Goal: Task Accomplishment & Management: Use online tool/utility

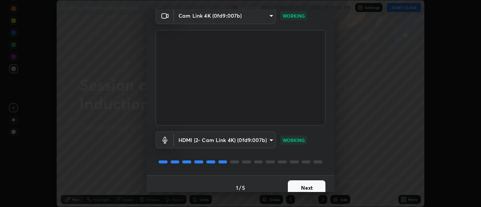
scroll to position [39, 0]
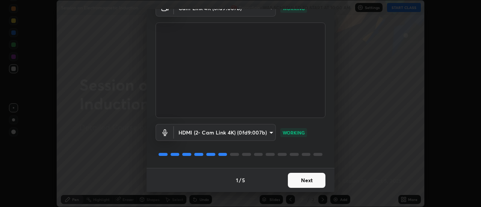
click at [301, 181] on button "Next" at bounding box center [307, 180] width 38 height 15
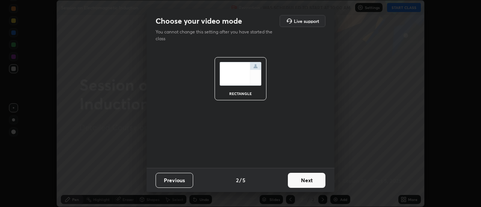
click at [301, 180] on button "Next" at bounding box center [307, 180] width 38 height 15
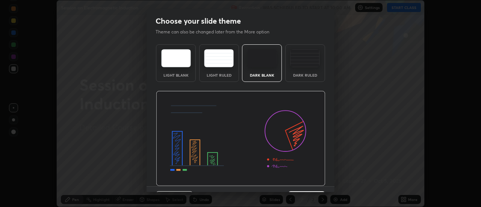
scroll to position [18, 0]
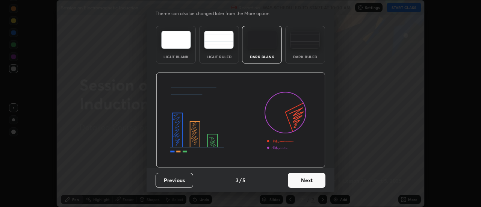
click at [303, 182] on button "Next" at bounding box center [307, 180] width 38 height 15
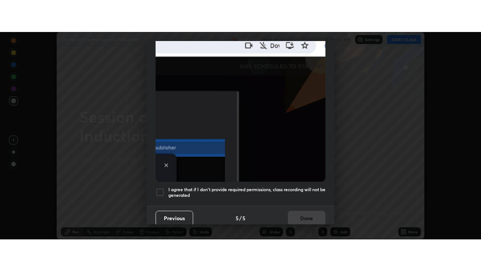
scroll to position [193, 0]
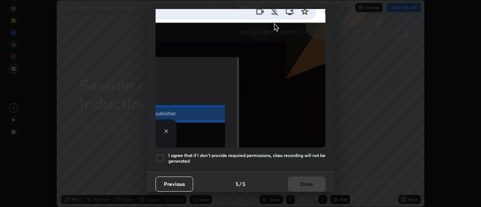
click at [165, 156] on div "I agree that if I don't provide required permissions, class recording will not …" at bounding box center [241, 158] width 170 height 9
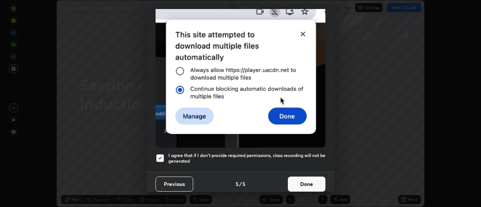
click at [312, 182] on button "Done" at bounding box center [307, 184] width 38 height 15
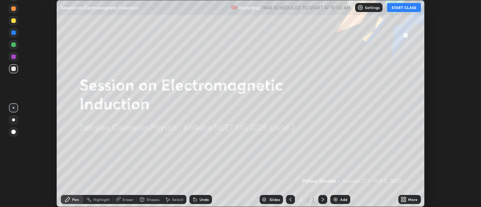
click at [411, 11] on button "START CLASS" at bounding box center [404, 7] width 34 height 9
click at [406, 201] on icon at bounding box center [405, 201] width 2 height 2
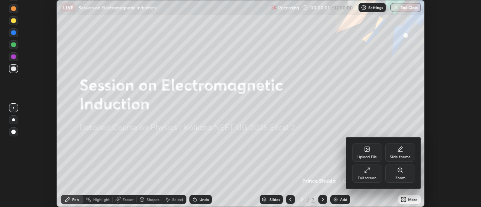
click at [369, 179] on div "Full screen" at bounding box center [367, 178] width 19 height 4
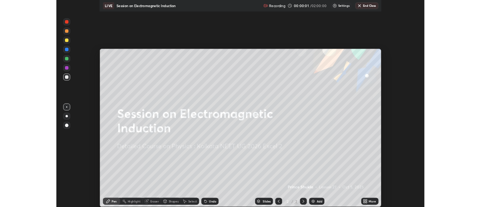
scroll to position [271, 481]
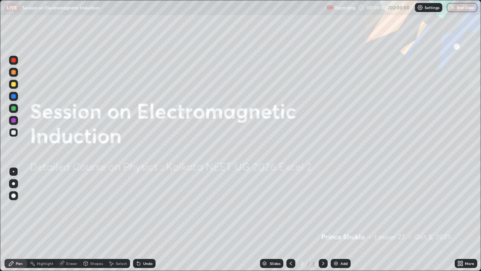
click at [340, 207] on div "Add" at bounding box center [341, 263] width 20 height 9
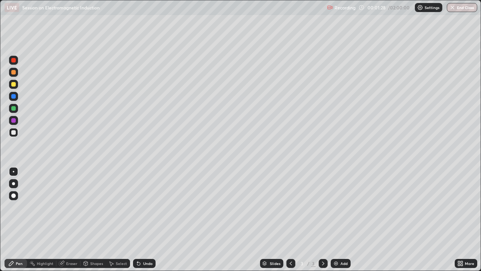
click at [14, 83] on div at bounding box center [13, 84] width 5 height 5
click at [15, 107] on div at bounding box center [13, 108] width 5 height 5
click at [92, 207] on div "Shapes" at bounding box center [93, 263] width 26 height 9
click at [72, 207] on div "Eraser" at bounding box center [71, 263] width 11 height 4
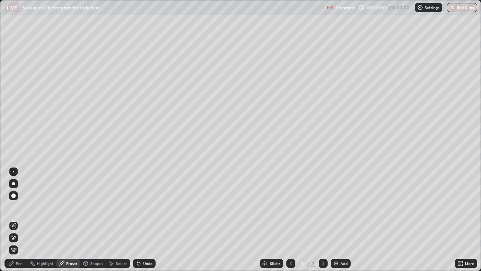
click at [16, 207] on div "Pen" at bounding box center [16, 263] width 23 height 9
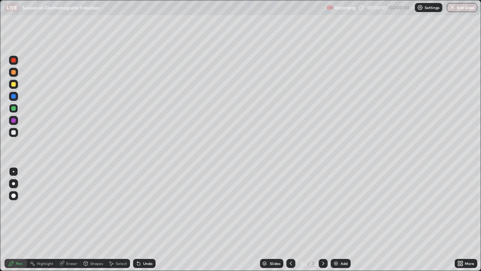
click at [18, 207] on div "Pen" at bounding box center [16, 263] width 23 height 9
click at [138, 207] on icon at bounding box center [138, 263] width 3 height 3
click at [140, 207] on icon at bounding box center [139, 263] width 6 height 6
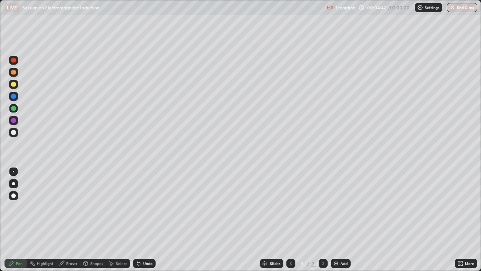
click at [140, 207] on icon at bounding box center [139, 263] width 6 height 6
click at [143, 207] on div "Undo" at bounding box center [147, 263] width 9 height 4
click at [14, 134] on div at bounding box center [13, 132] width 5 height 5
click at [75, 207] on div "Eraser" at bounding box center [71, 263] width 11 height 4
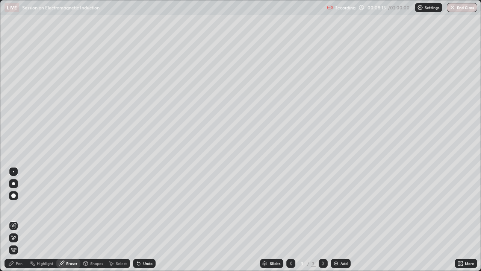
click at [144, 207] on div "Undo" at bounding box center [147, 263] width 9 height 4
click at [145, 207] on div "Undo" at bounding box center [147, 263] width 9 height 4
click at [15, 207] on div "Pen" at bounding box center [16, 263] width 23 height 9
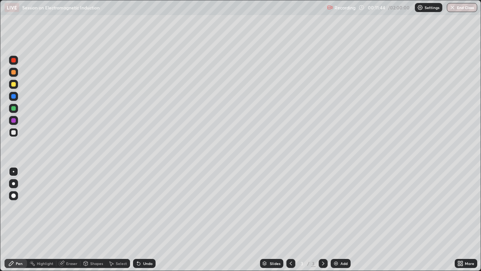
click at [73, 207] on div "Eraser" at bounding box center [68, 263] width 24 height 9
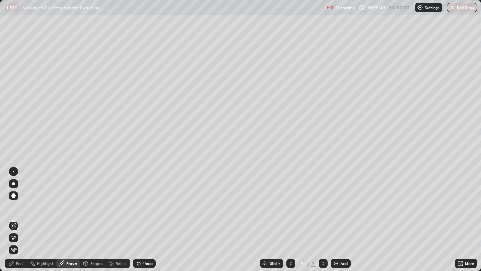
click at [21, 207] on div "Pen" at bounding box center [19, 263] width 7 height 4
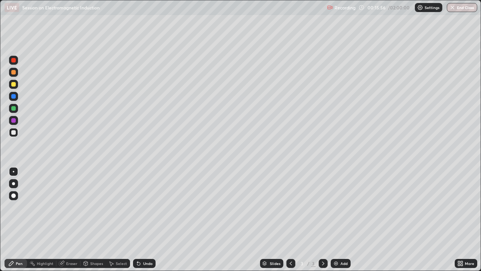
click at [342, 207] on div "Add" at bounding box center [344, 263] width 7 height 4
click at [14, 87] on div at bounding box center [13, 84] width 9 height 9
click at [70, 207] on div "Eraser" at bounding box center [71, 263] width 11 height 4
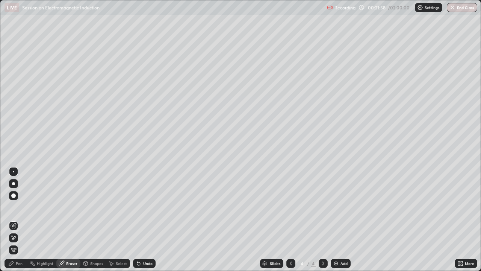
click at [18, 207] on div "Pen" at bounding box center [16, 263] width 23 height 9
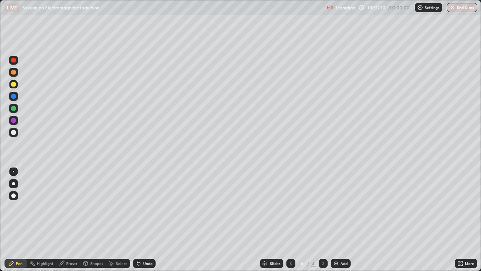
click at [342, 207] on div "Add" at bounding box center [344, 263] width 7 height 4
click at [15, 72] on div at bounding box center [13, 72] width 5 height 5
click at [17, 86] on div at bounding box center [13, 84] width 9 height 9
click at [147, 207] on div "Undo" at bounding box center [147, 263] width 9 height 4
click at [73, 207] on div "Eraser" at bounding box center [71, 263] width 11 height 4
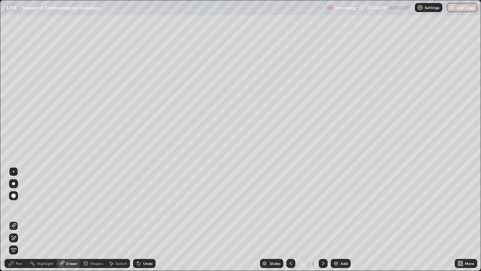
click at [17, 207] on div "Pen" at bounding box center [19, 263] width 7 height 4
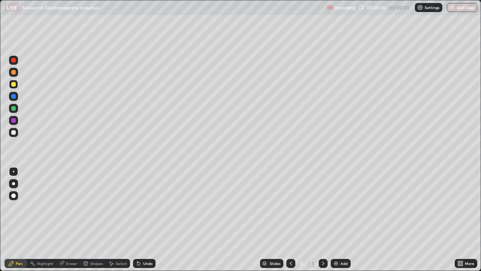
click at [116, 207] on div "Select" at bounding box center [121, 263] width 11 height 4
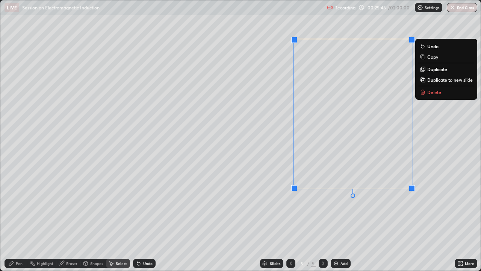
click at [439, 94] on p "Delete" at bounding box center [434, 92] width 14 height 6
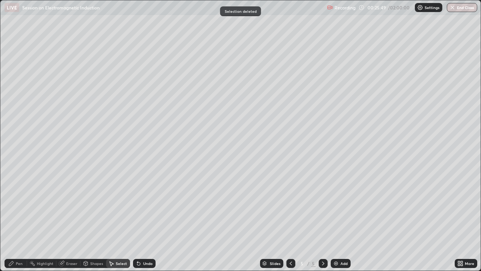
click at [17, 207] on div "Pen" at bounding box center [19, 263] width 7 height 4
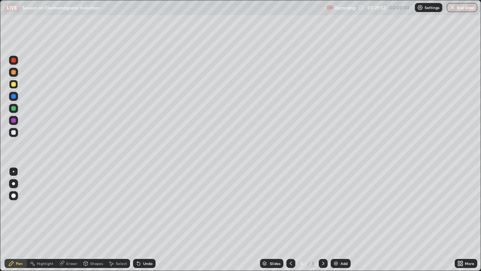
click at [147, 207] on div "Undo" at bounding box center [144, 263] width 23 height 9
click at [147, 207] on div "Undo" at bounding box center [147, 263] width 9 height 4
click at [149, 207] on div "Undo" at bounding box center [144, 263] width 23 height 9
click at [151, 207] on div "Undo" at bounding box center [144, 263] width 23 height 9
click at [337, 207] on img at bounding box center [336, 263] width 6 height 6
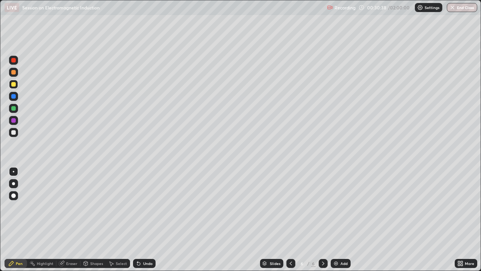
click at [290, 207] on icon at bounding box center [291, 263] width 6 height 6
click at [323, 207] on icon at bounding box center [323, 263] width 6 height 6
click at [289, 207] on icon at bounding box center [291, 263] width 6 height 6
click at [323, 207] on icon at bounding box center [323, 263] width 6 height 6
click at [13, 132] on div at bounding box center [13, 132] width 5 height 5
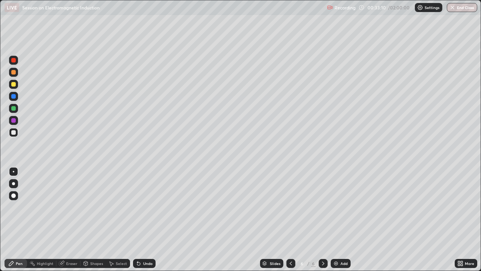
click at [148, 207] on div "Undo" at bounding box center [144, 263] width 23 height 9
click at [147, 207] on div "Undo" at bounding box center [147, 263] width 9 height 4
click at [70, 207] on div "Eraser" at bounding box center [71, 263] width 11 height 4
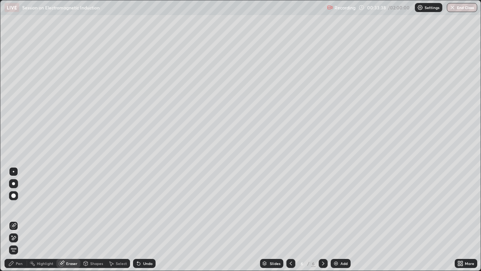
click at [121, 207] on div "Select" at bounding box center [121, 263] width 11 height 4
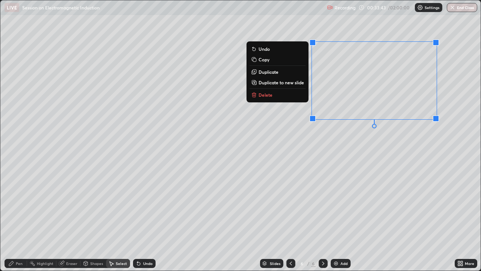
click at [277, 95] on button "Delete" at bounding box center [278, 94] width 56 height 9
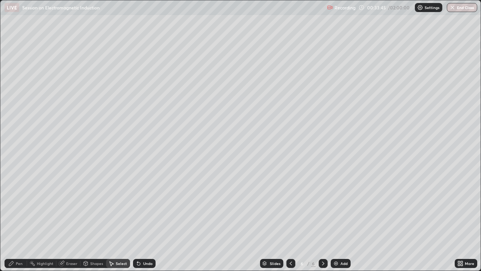
click at [22, 207] on div "Pen" at bounding box center [19, 263] width 7 height 4
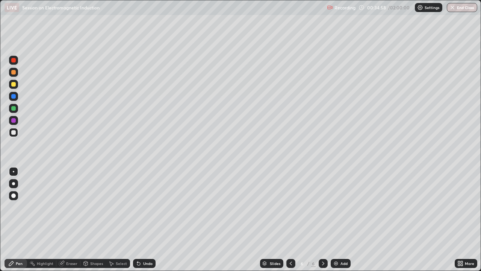
click at [289, 207] on icon at bounding box center [291, 263] width 6 height 6
click at [322, 207] on icon at bounding box center [323, 263] width 6 height 6
click at [14, 86] on div at bounding box center [13, 84] width 5 height 5
click at [438, 207] on div "Slides 6 / 6 Add" at bounding box center [305, 263] width 299 height 15
click at [337, 207] on img at bounding box center [336, 263] width 6 height 6
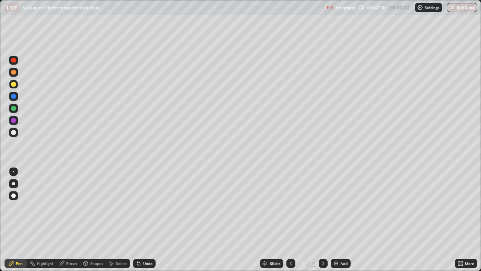
click at [290, 207] on icon at bounding box center [291, 263] width 6 height 6
click at [15, 120] on div at bounding box center [13, 120] width 5 height 5
click at [141, 207] on div "Undo" at bounding box center [144, 263] width 23 height 9
click at [326, 207] on div at bounding box center [323, 263] width 9 height 9
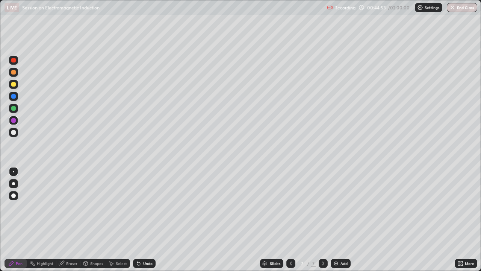
click at [294, 207] on div at bounding box center [290, 263] width 9 height 9
click at [290, 207] on icon at bounding box center [291, 263] width 6 height 6
click at [70, 207] on div "Eraser" at bounding box center [71, 263] width 11 height 4
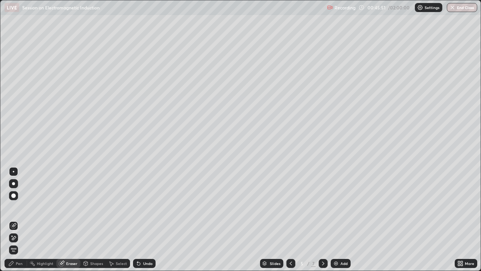
click at [19, 207] on div "Pen" at bounding box center [19, 263] width 7 height 4
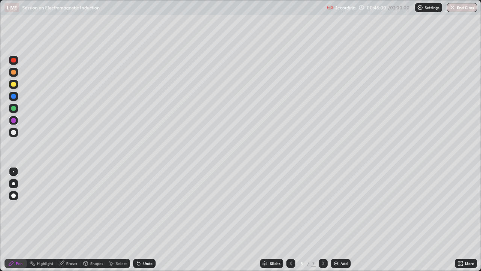
click at [72, 207] on div "Eraser" at bounding box center [71, 263] width 11 height 4
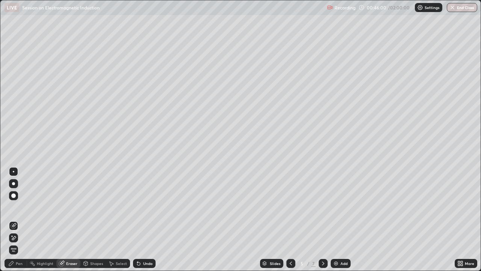
click at [72, 207] on div "Eraser" at bounding box center [71, 263] width 11 height 4
click at [20, 207] on div "Pen" at bounding box center [19, 263] width 7 height 4
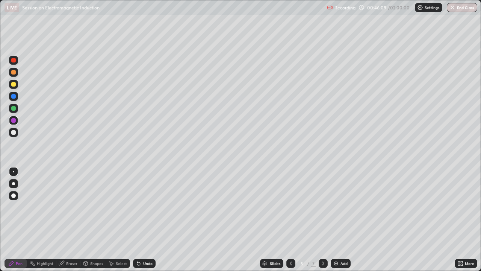
click at [322, 207] on icon at bounding box center [323, 263] width 6 height 6
click at [325, 207] on div at bounding box center [323, 263] width 9 height 9
click at [290, 207] on icon at bounding box center [291, 263] width 6 height 6
click at [73, 207] on div "Eraser" at bounding box center [68, 263] width 24 height 9
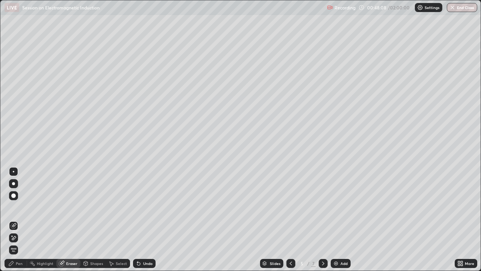
click at [19, 207] on div "Pen" at bounding box center [19, 263] width 7 height 4
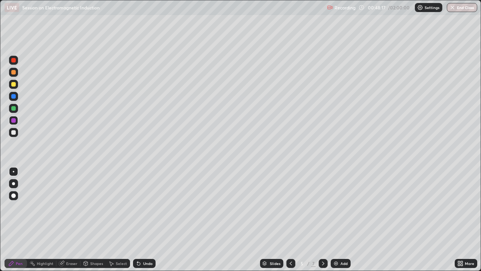
click at [322, 207] on icon at bounding box center [323, 263] width 6 height 6
click at [323, 207] on icon at bounding box center [323, 263] width 6 height 6
click at [341, 207] on div "Add" at bounding box center [344, 263] width 7 height 4
click at [14, 73] on div at bounding box center [13, 72] width 5 height 5
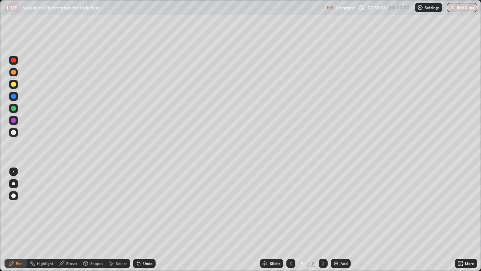
click at [290, 207] on icon at bounding box center [291, 263] width 6 height 6
click at [293, 207] on div at bounding box center [290, 263] width 9 height 9
click at [323, 207] on div at bounding box center [323, 263] width 9 height 9
click at [322, 207] on icon at bounding box center [323, 263] width 6 height 6
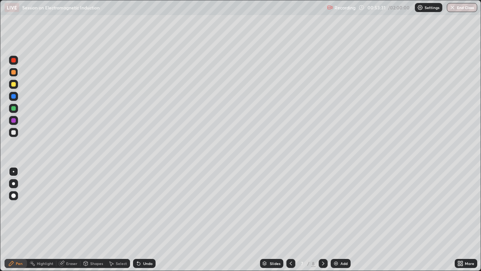
click at [325, 207] on div at bounding box center [323, 263] width 9 height 9
click at [14, 132] on div at bounding box center [13, 132] width 5 height 5
click at [15, 74] on div at bounding box center [13, 72] width 9 height 9
click at [67, 207] on div "Eraser" at bounding box center [68, 263] width 24 height 9
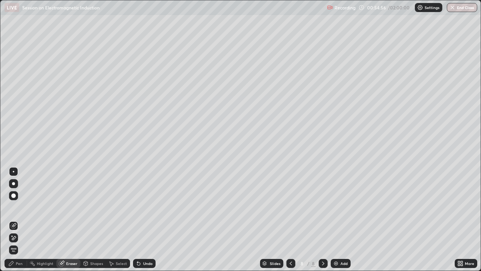
click at [19, 207] on div "Pen" at bounding box center [19, 263] width 7 height 4
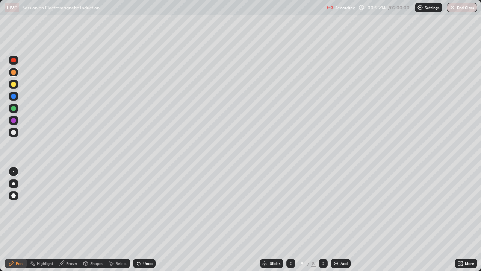
click at [14, 120] on div at bounding box center [13, 120] width 5 height 5
click at [74, 207] on div "Eraser" at bounding box center [71, 263] width 11 height 4
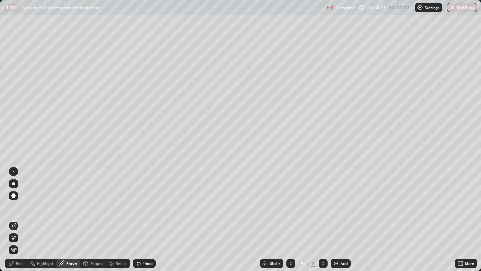
click at [25, 207] on div "Pen" at bounding box center [16, 263] width 23 height 9
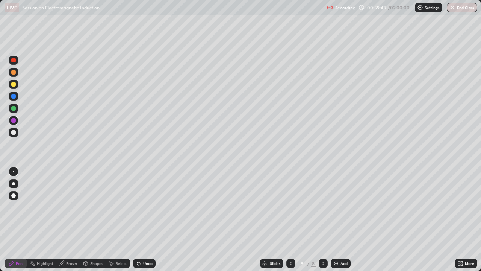
click at [15, 85] on div at bounding box center [13, 84] width 5 height 5
click at [290, 207] on icon at bounding box center [291, 263] width 6 height 6
click at [322, 207] on div at bounding box center [323, 263] width 9 height 9
click at [325, 207] on icon at bounding box center [323, 263] width 6 height 6
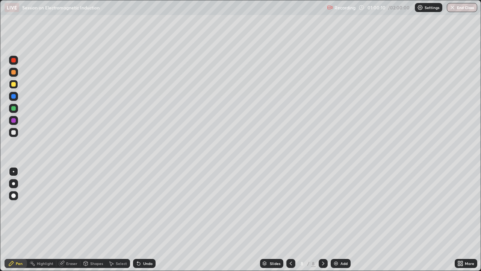
click at [338, 207] on div "Add" at bounding box center [341, 263] width 20 height 9
click at [16, 61] on div at bounding box center [13, 60] width 9 height 9
click at [290, 207] on icon at bounding box center [291, 263] width 6 height 6
click at [325, 207] on div at bounding box center [323, 263] width 9 height 9
click at [14, 83] on div at bounding box center [13, 84] width 5 height 5
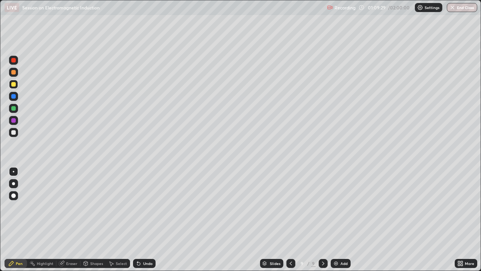
click at [419, 207] on div "Slides 9 / 9 Add" at bounding box center [305, 263] width 299 height 15
click at [147, 207] on div "Undo" at bounding box center [147, 263] width 9 height 4
click at [146, 207] on div "Undo" at bounding box center [147, 263] width 9 height 4
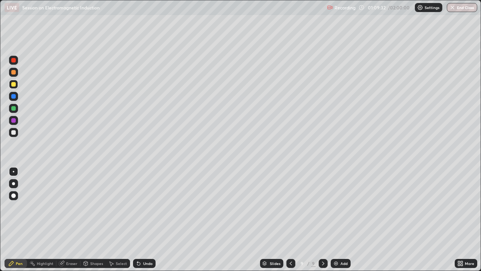
click at [147, 207] on div "Undo" at bounding box center [147, 263] width 9 height 4
click at [145, 207] on div "Undo" at bounding box center [144, 263] width 23 height 9
click at [143, 207] on div "Undo" at bounding box center [144, 263] width 23 height 9
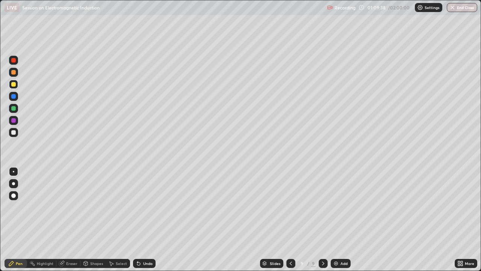
click at [422, 207] on div "Slides 9 / 9 Add" at bounding box center [305, 263] width 299 height 15
click at [336, 207] on img at bounding box center [336, 263] width 6 height 6
click at [290, 207] on div at bounding box center [290, 263] width 9 height 9
click at [323, 207] on icon at bounding box center [323, 263] width 6 height 6
click at [290, 207] on icon at bounding box center [291, 263] width 6 height 6
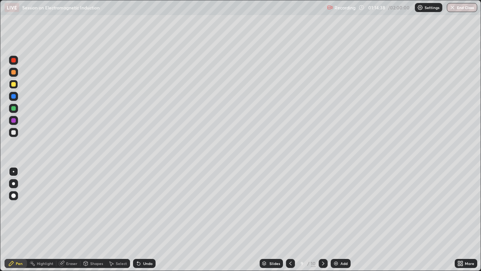
click at [322, 207] on icon at bounding box center [323, 263] width 6 height 6
click at [13, 134] on div at bounding box center [13, 132] width 5 height 5
click at [288, 207] on icon at bounding box center [291, 263] width 6 height 6
click at [293, 207] on div at bounding box center [290, 263] width 9 height 9
click at [290, 207] on icon at bounding box center [291, 263] width 6 height 6
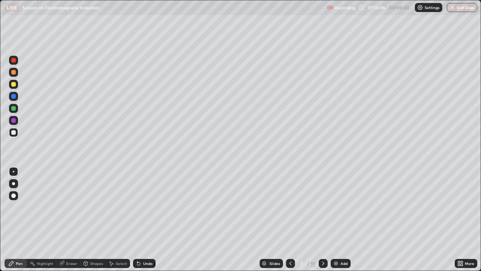
click at [319, 207] on div at bounding box center [323, 263] width 9 height 9
click at [322, 207] on icon at bounding box center [323, 263] width 2 height 4
click at [322, 207] on icon at bounding box center [323, 263] width 6 height 6
click at [376, 207] on div "Slides 10 / 10 Add" at bounding box center [305, 263] width 299 height 15
click at [289, 207] on icon at bounding box center [290, 263] width 2 height 4
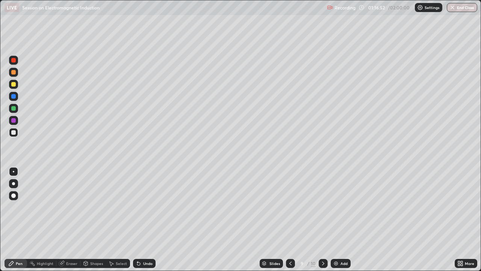
click at [322, 207] on icon at bounding box center [323, 263] width 6 height 6
click at [291, 207] on icon at bounding box center [291, 263] width 6 height 6
click at [322, 207] on icon at bounding box center [323, 263] width 6 height 6
click at [16, 85] on div at bounding box center [13, 84] width 9 height 9
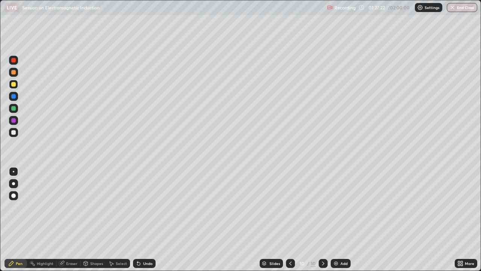
click at [12, 69] on div at bounding box center [13, 72] width 9 height 9
click at [14, 61] on div at bounding box center [13, 60] width 5 height 5
click at [338, 207] on img at bounding box center [336, 263] width 6 height 6
click at [290, 207] on icon at bounding box center [291, 263] width 6 height 6
click at [322, 207] on icon at bounding box center [323, 263] width 6 height 6
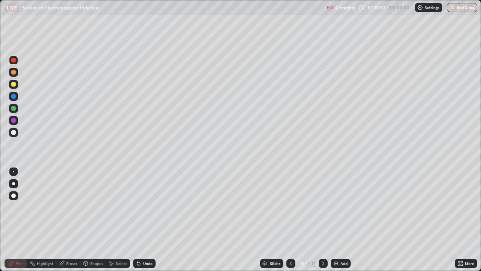
click at [287, 207] on div at bounding box center [290, 263] width 9 height 9
click at [322, 207] on icon at bounding box center [323, 263] width 6 height 6
click at [65, 207] on div "Eraser" at bounding box center [68, 263] width 24 height 9
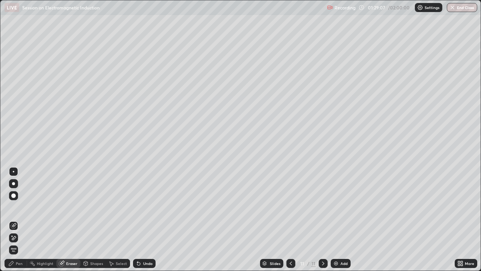
click at [17, 207] on div "Pen" at bounding box center [16, 263] width 23 height 9
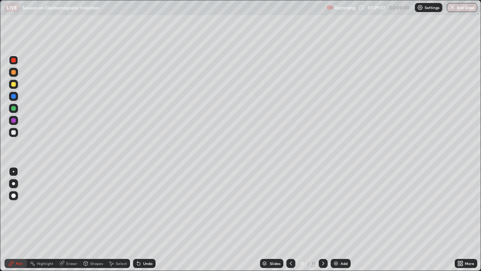
click at [17, 207] on div "Pen" at bounding box center [19, 263] width 7 height 4
click at [18, 207] on div "Pen" at bounding box center [19, 263] width 7 height 4
click at [290, 207] on icon at bounding box center [291, 263] width 6 height 6
click at [321, 207] on icon at bounding box center [323, 263] width 6 height 6
click at [465, 12] on button "End Class" at bounding box center [462, 7] width 30 height 9
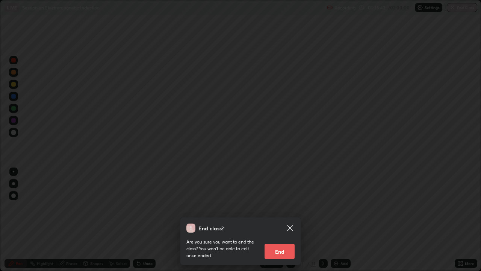
click at [360, 207] on div "End class? Are you sure you want to end the class? You won’t be able to edit on…" at bounding box center [240, 135] width 481 height 271
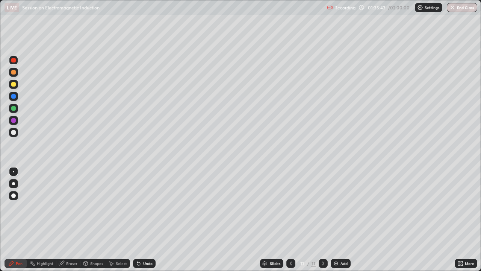
click at [466, 11] on button "End Class" at bounding box center [462, 7] width 30 height 9
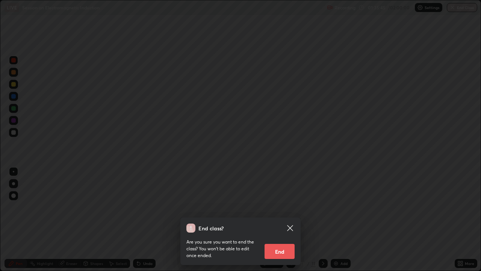
click at [282, 207] on button "End" at bounding box center [280, 251] width 30 height 15
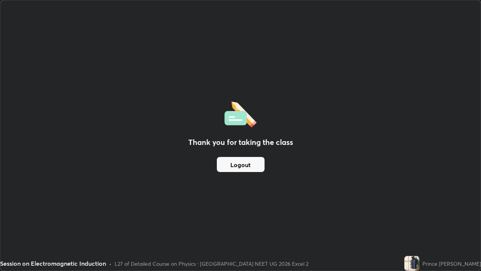
click at [259, 166] on button "Logout" at bounding box center [241, 164] width 48 height 15
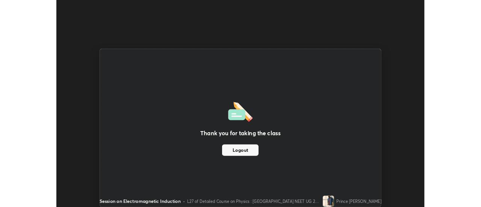
scroll to position [37379, 37105]
